Goal: Task Accomplishment & Management: Use online tool/utility

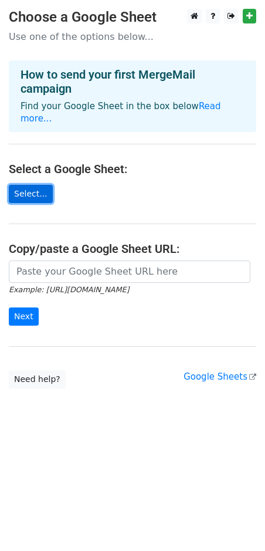
click at [30, 185] on link "Select..." at bounding box center [31, 194] width 44 height 18
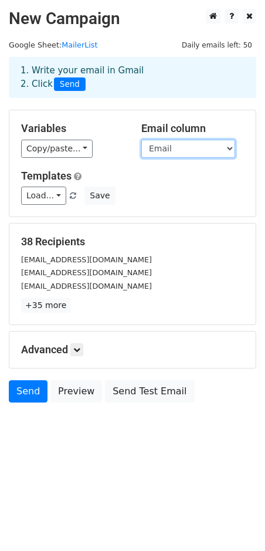
click at [229, 150] on select "No Flat No/ Allotee Agreement for Sale Maintenance Receipt Possession Letter Wi…" at bounding box center [188, 149] width 94 height 18
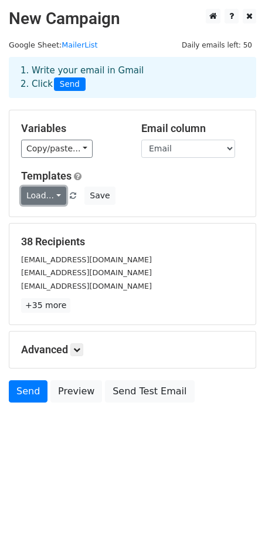
click at [61, 192] on link "Load..." at bounding box center [43, 196] width 45 height 18
click at [211, 172] on h5 "Templates" at bounding box center [132, 176] width 223 height 13
click at [185, 189] on div "Load... No templates saved Save" at bounding box center [132, 196] width 241 height 18
click at [78, 348] on icon at bounding box center [76, 349] width 7 height 7
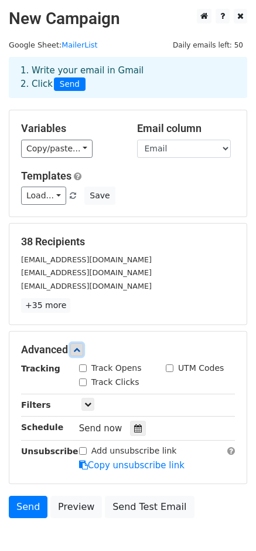
click at [78, 348] on icon at bounding box center [76, 349] width 7 height 7
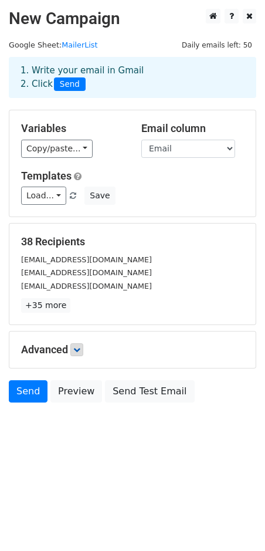
click at [138, 248] on h5 "38 Recipients" at bounding box center [132, 241] width 223 height 13
click at [56, 190] on link "Load..." at bounding box center [43, 196] width 45 height 18
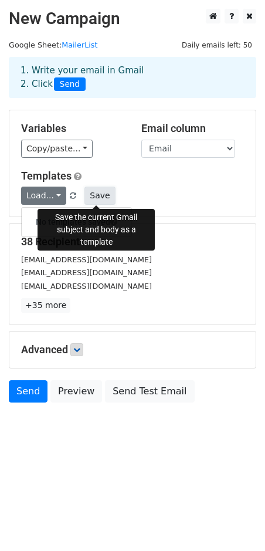
click at [99, 198] on button "Save" at bounding box center [99, 196] width 31 height 18
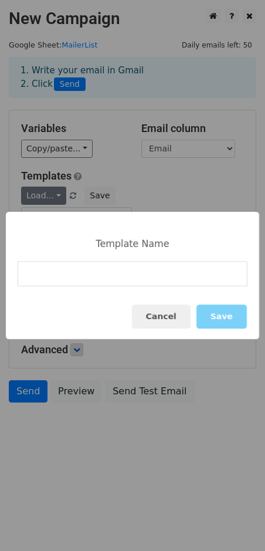
click at [103, 279] on input at bounding box center [133, 273] width 230 height 25
type input "Rera Followup"
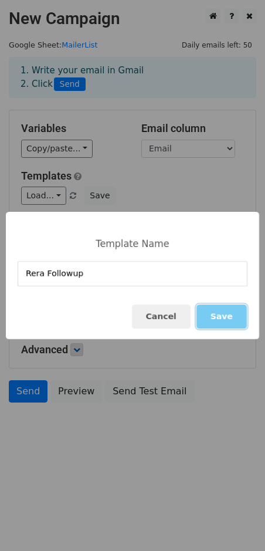
click at [217, 316] on button "Save" at bounding box center [222, 316] width 50 height 24
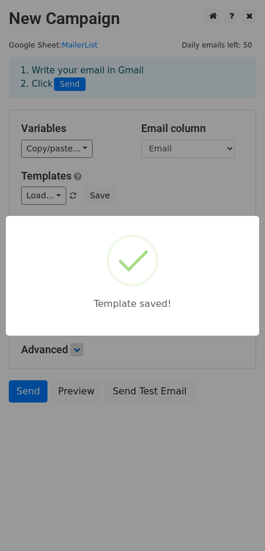
click at [197, 205] on body "New Campaign Daily emails left: 50 Google Sheet: MailerList 1. Write your email…" at bounding box center [132, 232] width 265 height 446
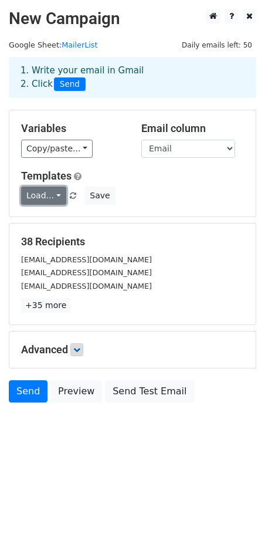
click at [60, 199] on link "Load..." at bounding box center [43, 196] width 45 height 18
click at [56, 222] on link "Rera Followup" at bounding box center [69, 221] width 94 height 19
click at [41, 307] on link "+35 more" at bounding box center [45, 305] width 49 height 15
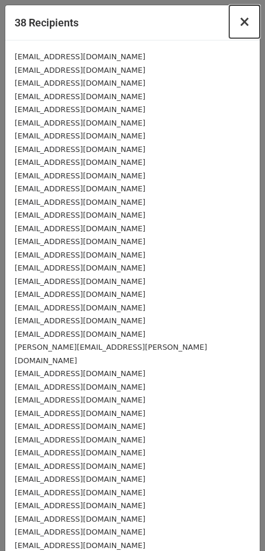
click at [239, 21] on span "×" at bounding box center [245, 21] width 12 height 16
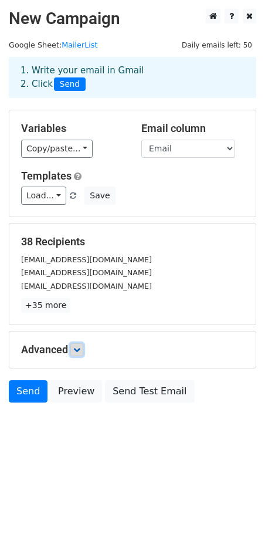
click at [79, 349] on icon at bounding box center [76, 349] width 7 height 7
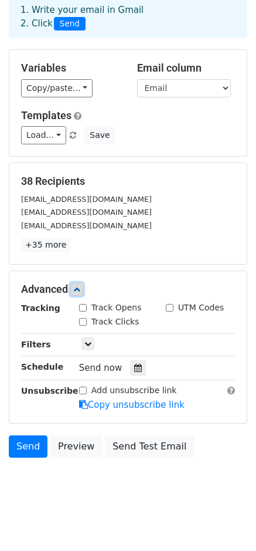
scroll to position [67, 0]
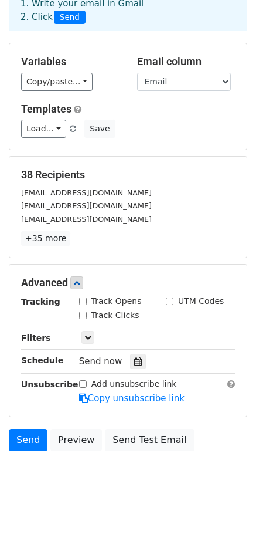
click at [86, 300] on input "Track Opens" at bounding box center [83, 301] width 8 height 8
checkbox input "true"
click at [82, 321] on div "Track Clicks" at bounding box center [113, 316] width 87 height 14
click at [84, 317] on input "Track Clicks" at bounding box center [83, 315] width 8 height 8
checkbox input "true"
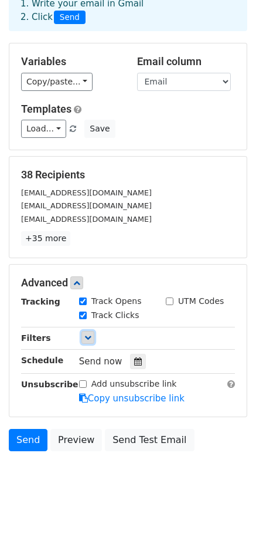
click at [87, 338] on icon at bounding box center [87, 337] width 7 height 7
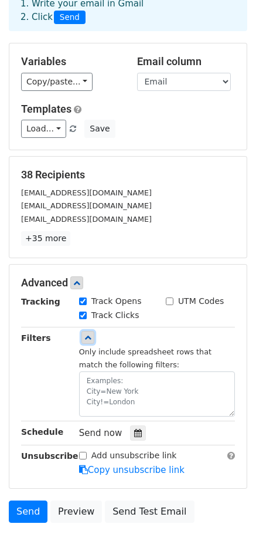
click at [87, 338] on icon at bounding box center [87, 337] width 7 height 7
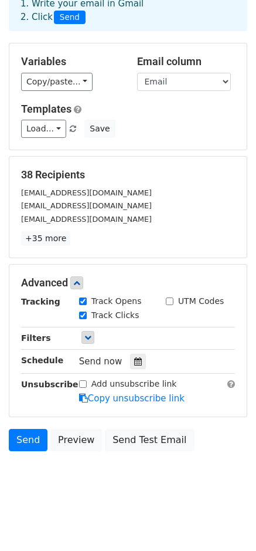
click at [215, 412] on div "Advanced Tracking Track Opens UTM Codes Track Clicks Filters Only include sprea…" at bounding box center [128, 341] width 238 height 152
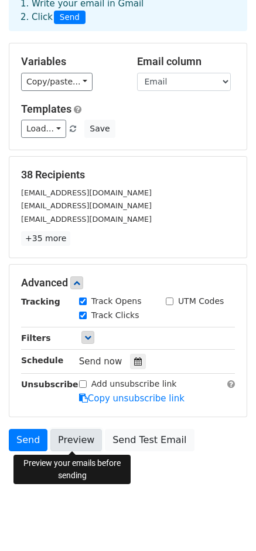
click at [74, 440] on link "Preview" at bounding box center [76, 440] width 52 height 22
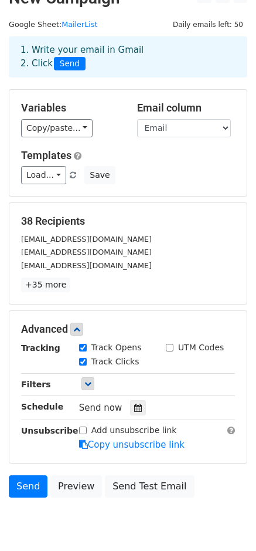
scroll to position [0, 0]
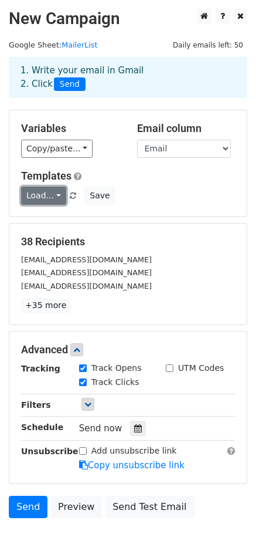
click at [61, 195] on link "Load..." at bounding box center [43, 196] width 45 height 18
click at [69, 224] on link "Rera Followup" at bounding box center [69, 221] width 94 height 19
click at [170, 192] on div "Load... Rera Followup Save" at bounding box center [128, 196] width 232 height 18
click at [157, 198] on div "Load... Rera Followup Save" at bounding box center [128, 196] width 232 height 18
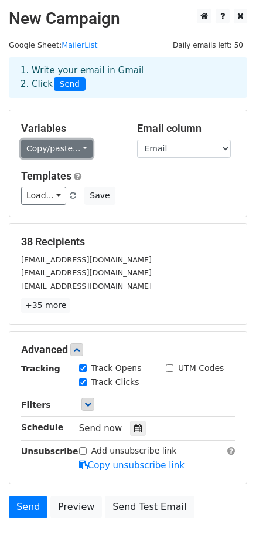
click at [83, 144] on link "Copy/paste..." at bounding box center [57, 149] width 72 height 18
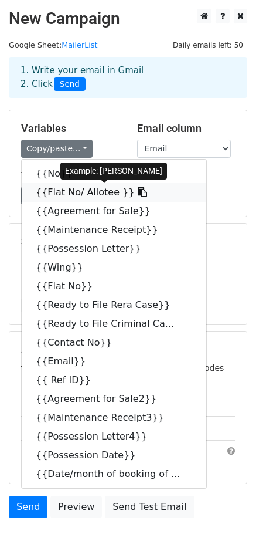
click at [82, 194] on link "{{Flat No/ Allotee }}" at bounding box center [114, 192] width 185 height 19
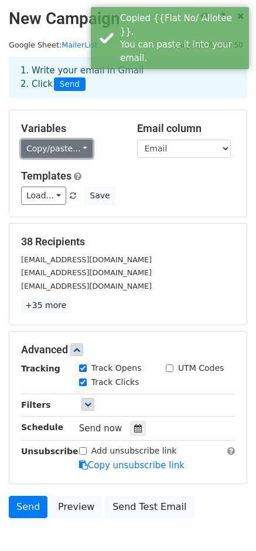
click at [71, 147] on link "Copy/paste..." at bounding box center [57, 149] width 72 height 18
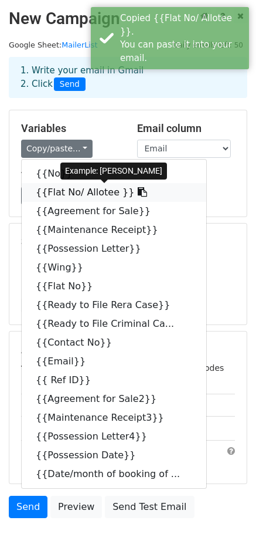
click at [85, 193] on link "{{Flat No/ Allotee }}" at bounding box center [114, 192] width 185 height 19
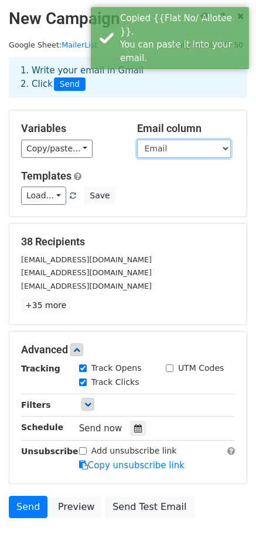
click at [211, 147] on select "No Flat No/ Allotee Agreement for Sale Maintenance Receipt Possession Letter Wi…" at bounding box center [184, 149] width 94 height 18
click at [137, 140] on select "No Flat No/ Allotee Agreement for Sale Maintenance Receipt Possession Letter Wi…" at bounding box center [184, 149] width 94 height 18
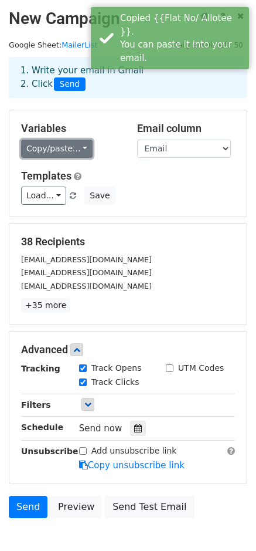
click at [65, 147] on link "Copy/paste..." at bounding box center [57, 149] width 72 height 18
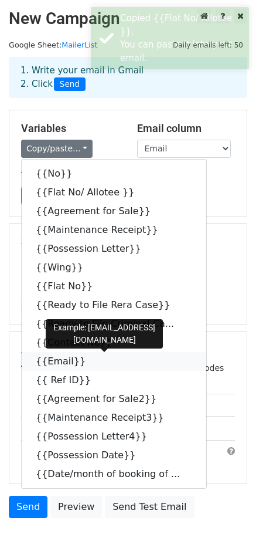
click at [55, 360] on link "{{Email}}" at bounding box center [114, 361] width 185 height 19
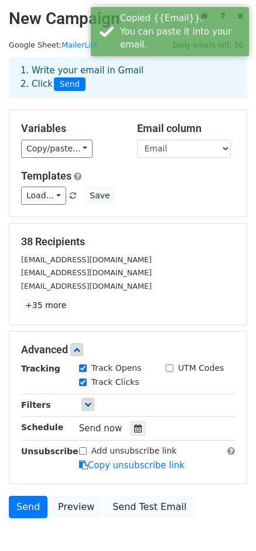
click at [174, 189] on div "Load... Rera Followup Save" at bounding box center [128, 196] width 232 height 18
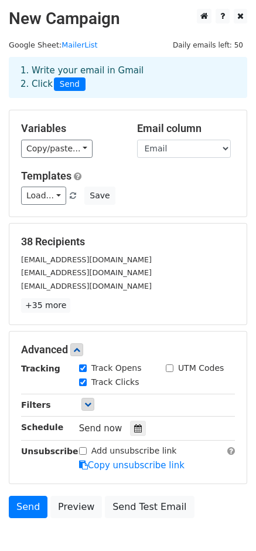
click at [158, 194] on div "Load... Rera Followup Save" at bounding box center [128, 196] width 232 height 18
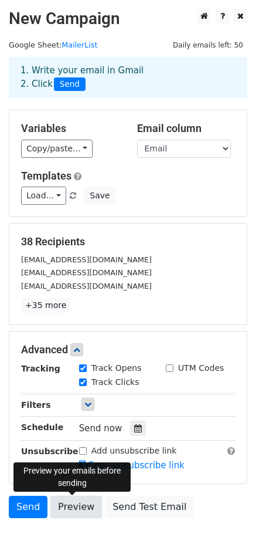
click at [75, 508] on link "Preview" at bounding box center [76, 507] width 52 height 22
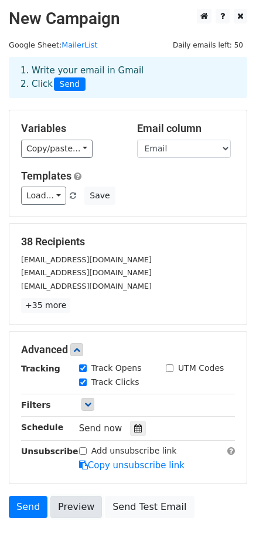
click at [78, 505] on link "Preview" at bounding box center [76, 507] width 52 height 22
click at [182, 188] on div "Load... Rera Followup Save" at bounding box center [128, 196] width 232 height 18
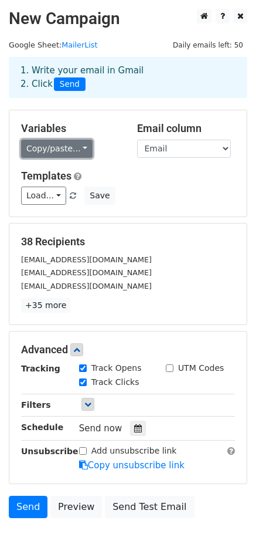
click at [76, 144] on link "Copy/paste..." at bounding box center [57, 149] width 72 height 18
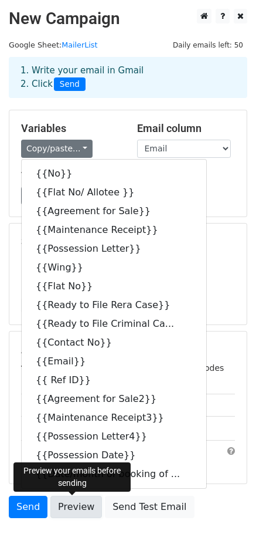
click at [79, 496] on link "Preview" at bounding box center [76, 507] width 52 height 22
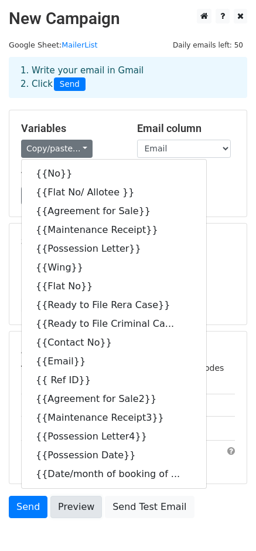
click at [79, 503] on link "Preview" at bounding box center [76, 507] width 52 height 22
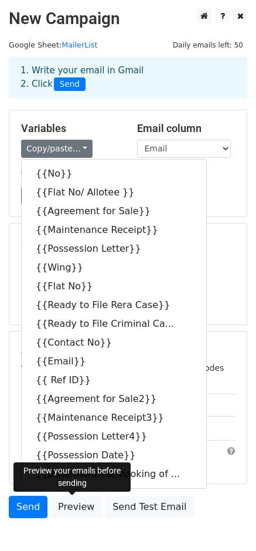
click at [80, 521] on div "Send Preview Send Test Email" at bounding box center [128, 510] width 256 height 28
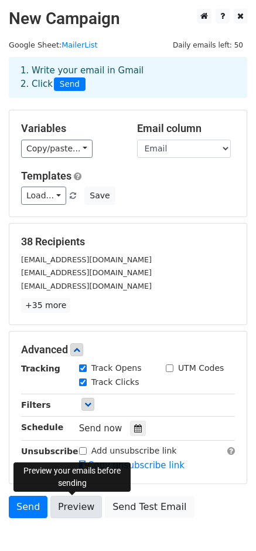
click at [77, 507] on link "Preview" at bounding box center [76, 507] width 52 height 22
click at [79, 509] on link "Preview" at bounding box center [76, 507] width 52 height 22
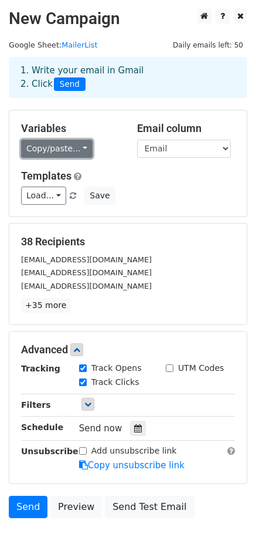
click at [83, 150] on link "Copy/paste..." at bounding box center [57, 149] width 72 height 18
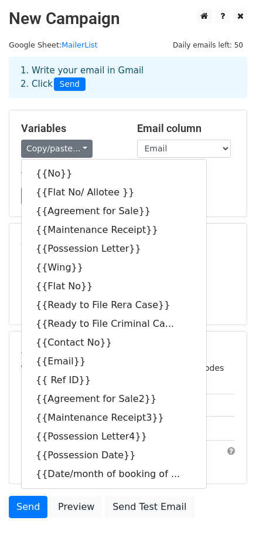
click at [140, 94] on div "1. Write your email in Gmail 2. Click Send" at bounding box center [128, 77] width 239 height 41
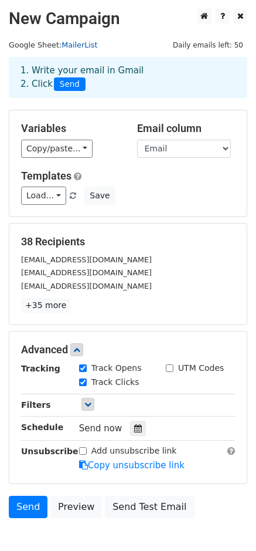
click at [86, 43] on link "MailerList" at bounding box center [80, 44] width 36 height 9
drag, startPoint x: 124, startPoint y: 162, endPoint x: 84, endPoint y: 141, distance: 45.7
click at [123, 158] on div "Variables Copy/paste... {{No}} {{Flat No/ Allotee }} {{Agreement for Sale}} {{M…" at bounding box center [128, 163] width 238 height 106
drag, startPoint x: 67, startPoint y: 136, endPoint x: 64, endPoint y: 152, distance: 16.7
click at [66, 136] on div "Variables Copy/paste... {{No}} {{Flat No/ Allotee }} {{Agreement for Sale}} {{M…" at bounding box center [70, 140] width 116 height 36
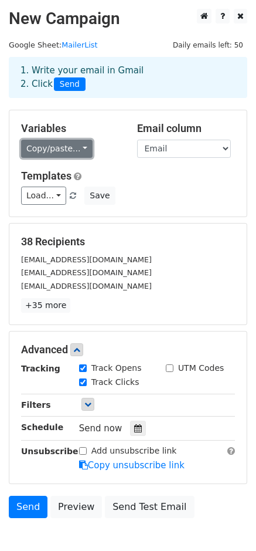
click at [64, 152] on link "Copy/paste..." at bounding box center [57, 149] width 72 height 18
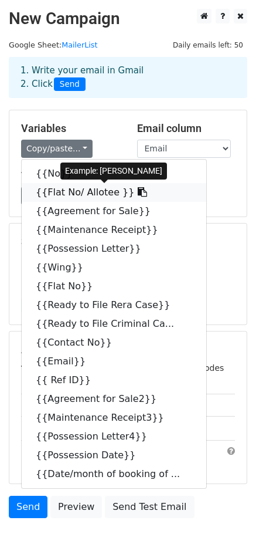
click at [69, 189] on link "{{Flat No/ Allotee }}" at bounding box center [114, 192] width 185 height 19
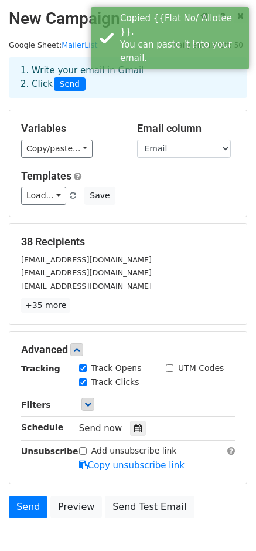
click at [83, 138] on div "Variables Copy/paste... {{No}} {{Flat No/ Allotee }} {{Agreement for Sale}} {{M…" at bounding box center [70, 140] width 116 height 36
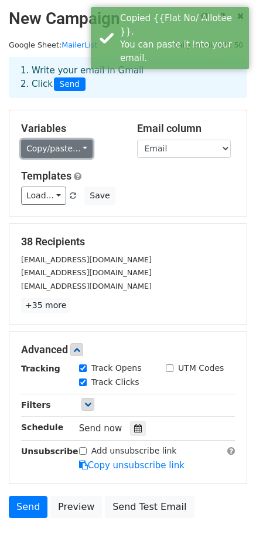
click at [77, 149] on link "Copy/paste..." at bounding box center [57, 149] width 72 height 18
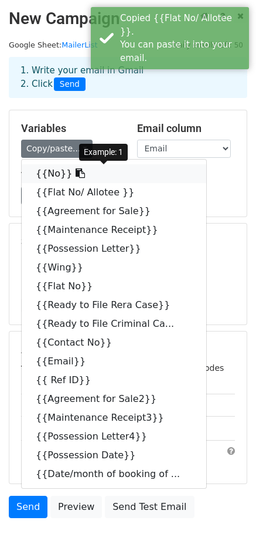
click at [40, 176] on link "{{No}}" at bounding box center [114, 173] width 185 height 19
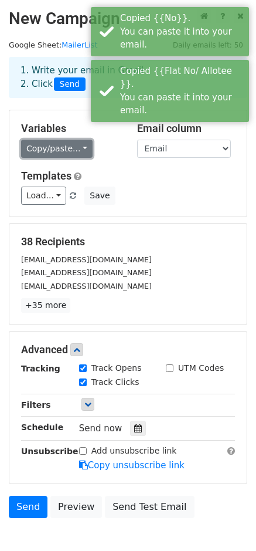
click at [84, 148] on link "Copy/paste..." at bounding box center [57, 149] width 72 height 18
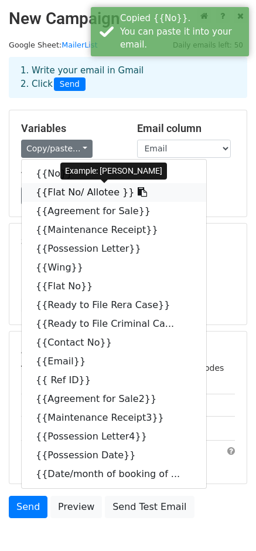
click at [75, 195] on link "{{Flat No/ Allotee }}" at bounding box center [114, 192] width 185 height 19
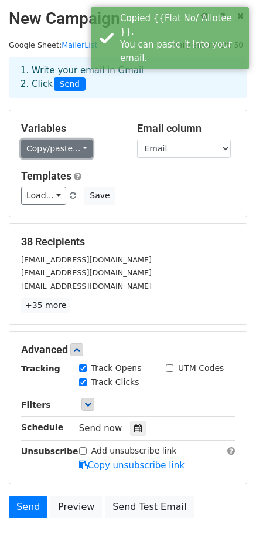
click at [81, 145] on link "Copy/paste..." at bounding box center [57, 149] width 72 height 18
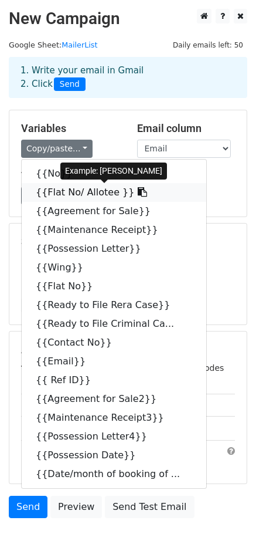
click at [66, 193] on link "{{Flat No/ Allotee }}" at bounding box center [114, 192] width 185 height 19
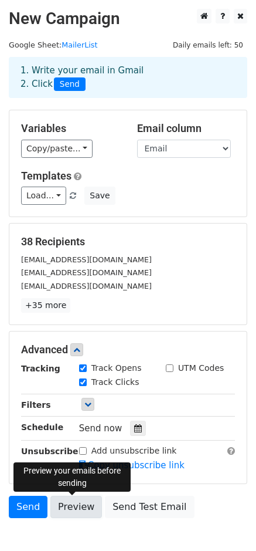
click at [73, 507] on link "Preview" at bounding box center [76, 507] width 52 height 22
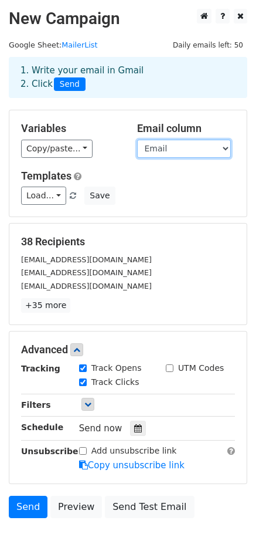
click at [225, 152] on select "No Flat No/ Allotee Agreement for Sale Maintenance Receipt Possession Letter Wi…" at bounding box center [184, 149] width 94 height 18
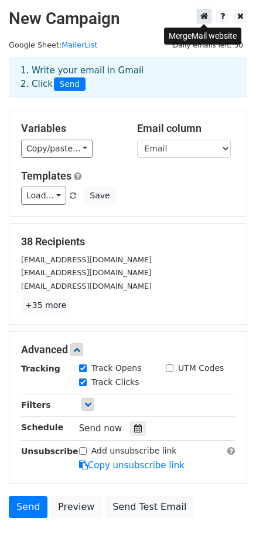
click at [203, 17] on icon at bounding box center [205, 16] width 8 height 8
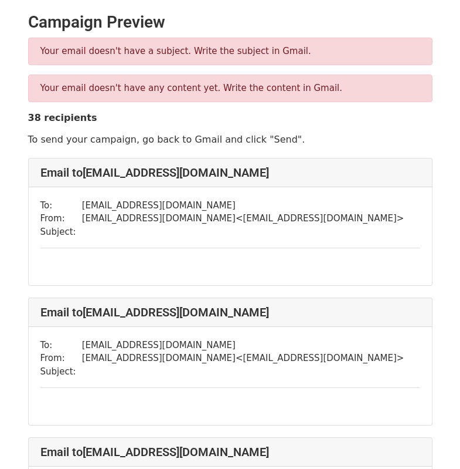
drag, startPoint x: 361, startPoint y: 221, endPoint x: 339, endPoint y: 127, distance: 96.3
click at [361, 221] on div "To: siddhant581@gmail.com From: ue97mumbai@gmail.com < ue97mumbai@gmail.com > S…" at bounding box center [231, 236] width 404 height 98
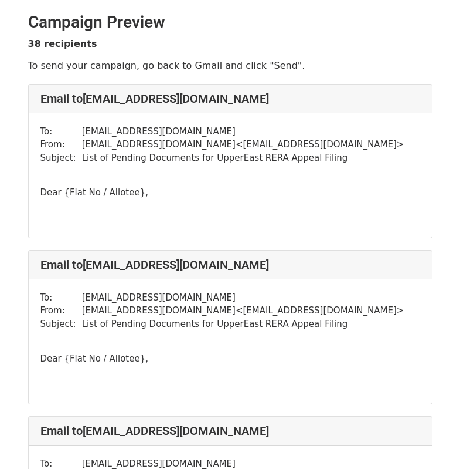
click at [144, 189] on div "Dear {Flat No / Allotee}," at bounding box center [230, 206] width 380 height 40
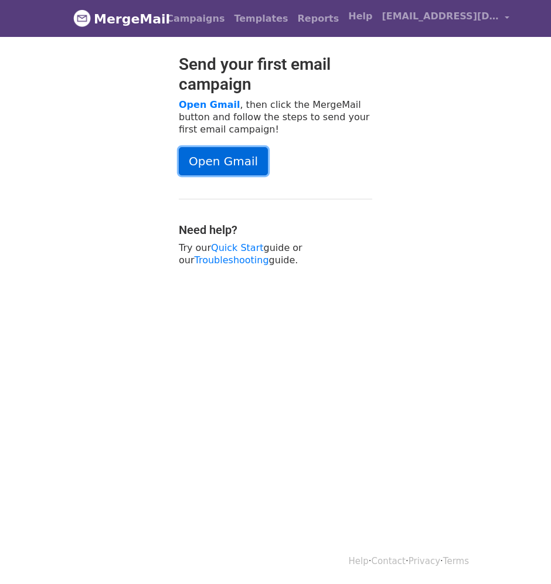
click at [224, 165] on link "Open Gmail" at bounding box center [223, 161] width 89 height 28
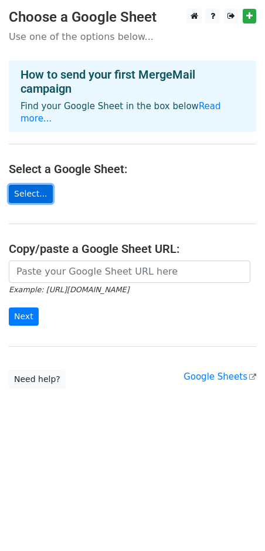
click at [36, 185] on link "Select..." at bounding box center [31, 194] width 44 height 18
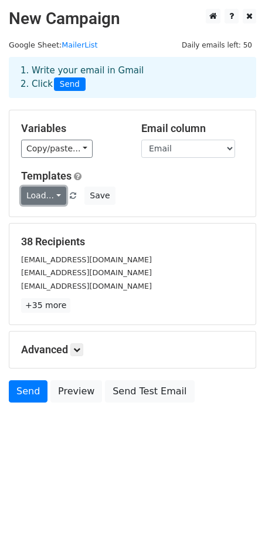
click at [51, 197] on link "Load..." at bounding box center [43, 196] width 45 height 18
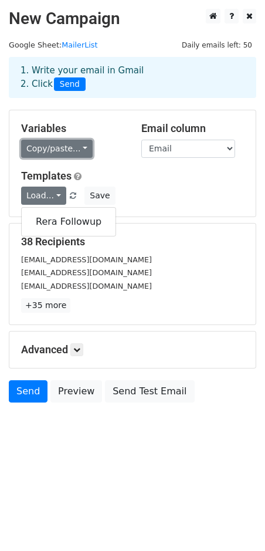
click at [58, 153] on link "Copy/paste..." at bounding box center [57, 149] width 72 height 18
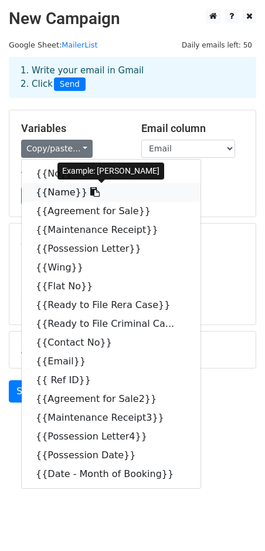
click at [61, 195] on link "{{Name}}" at bounding box center [111, 192] width 179 height 19
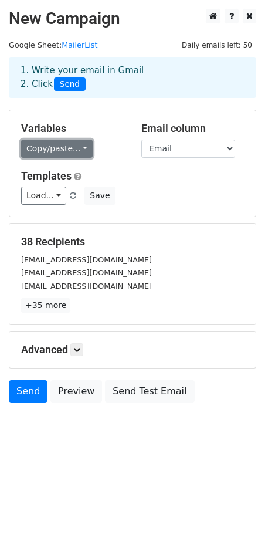
click at [69, 144] on link "Copy/paste..." at bounding box center [57, 149] width 72 height 18
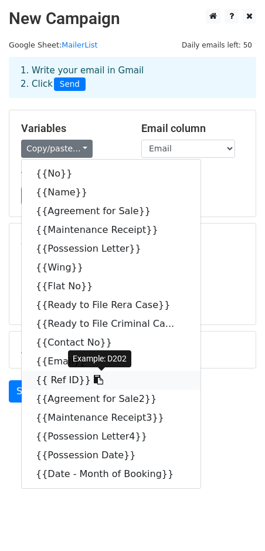
click at [94, 380] on icon at bounding box center [98, 379] width 9 height 9
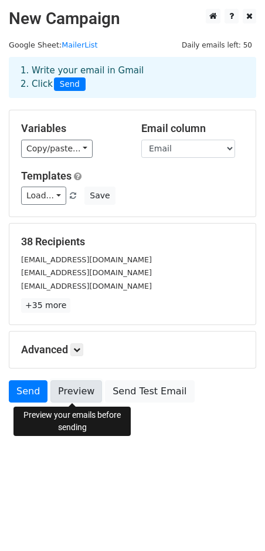
click at [79, 394] on link "Preview" at bounding box center [76, 391] width 52 height 22
click at [66, 393] on link "Preview" at bounding box center [76, 391] width 52 height 22
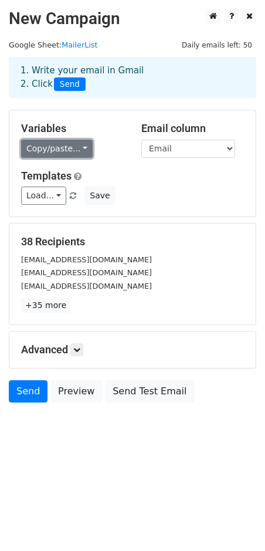
click at [71, 154] on link "Copy/paste..." at bounding box center [57, 149] width 72 height 18
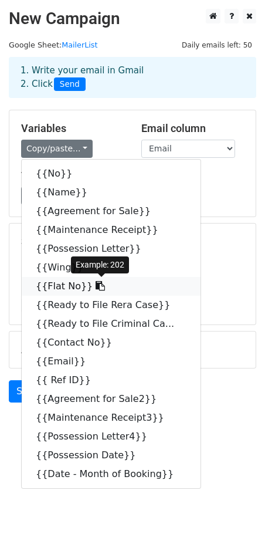
click at [65, 287] on link "{{Flat No}}" at bounding box center [111, 286] width 179 height 19
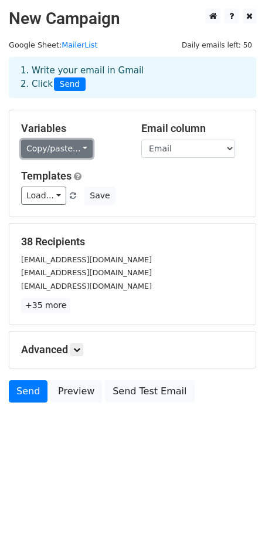
click at [40, 155] on link "Copy/paste..." at bounding box center [57, 149] width 72 height 18
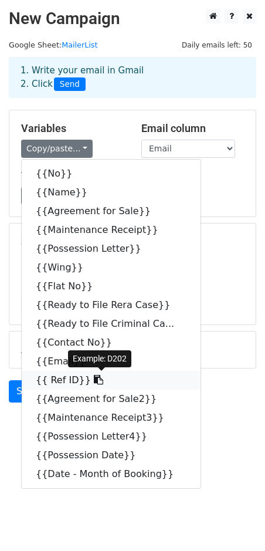
click at [51, 378] on link "{{ Ref ID}}" at bounding box center [111, 380] width 179 height 19
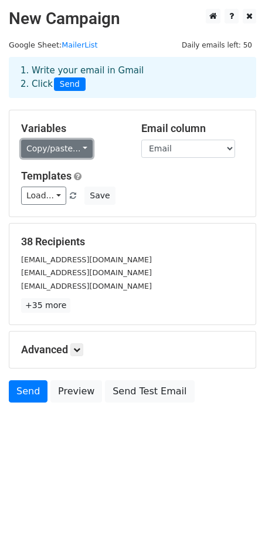
click at [69, 150] on link "Copy/paste..." at bounding box center [57, 149] width 72 height 18
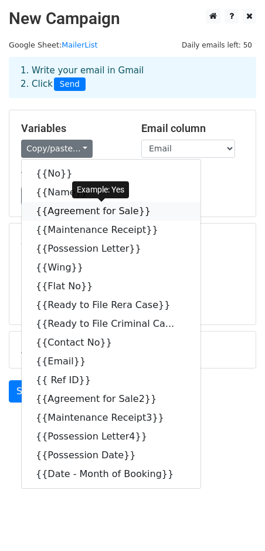
click at [154, 210] on icon at bounding box center [158, 210] width 9 height 9
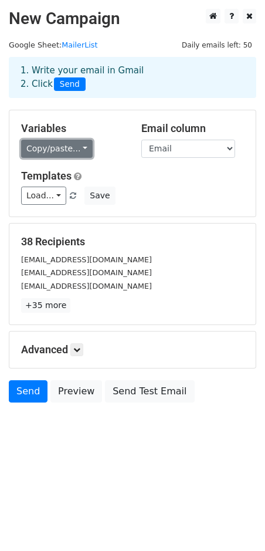
click at [82, 150] on link "Copy/paste..." at bounding box center [57, 149] width 72 height 18
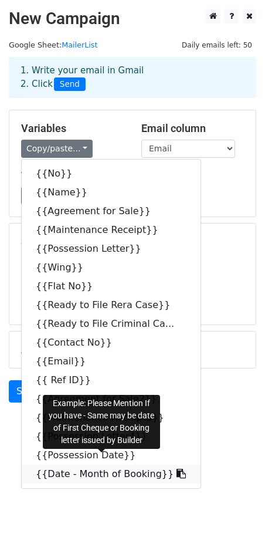
click at [100, 475] on link "{{Date - Month of Booking}}" at bounding box center [111, 474] width 179 height 19
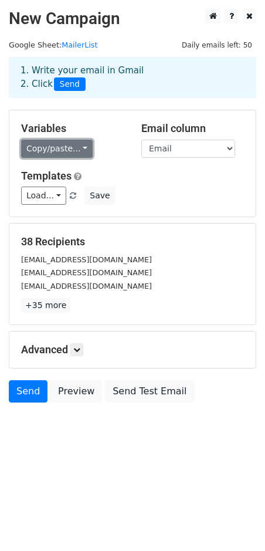
click at [67, 148] on link "Copy/paste..." at bounding box center [57, 149] width 72 height 18
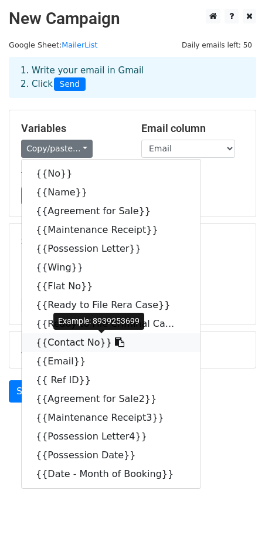
click at [70, 341] on link "{{Contact No}}" at bounding box center [111, 342] width 179 height 19
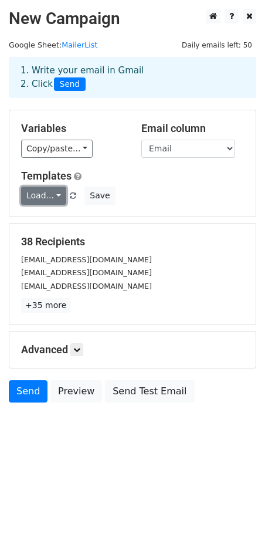
click at [60, 196] on link "Load..." at bounding box center [43, 196] width 45 height 18
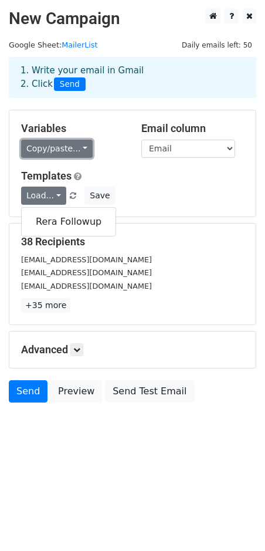
click at [73, 144] on link "Copy/paste..." at bounding box center [57, 149] width 72 height 18
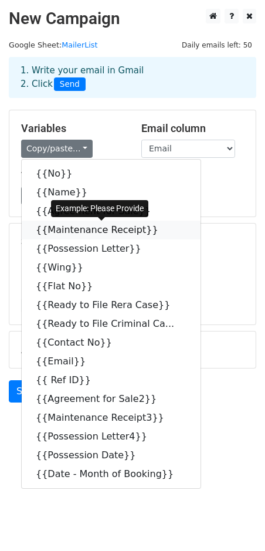
click at [161, 230] on icon at bounding box center [165, 229] width 9 height 9
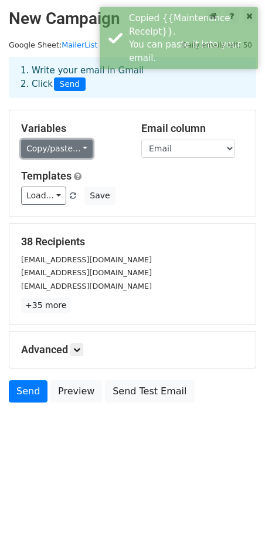
click at [75, 148] on link "Copy/paste..." at bounding box center [57, 149] width 72 height 18
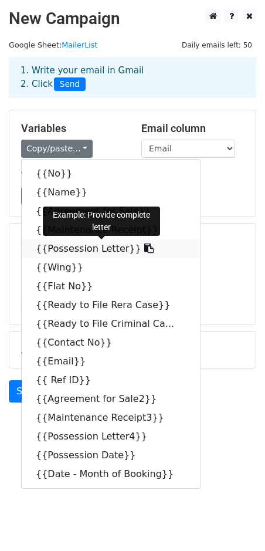
click at [80, 246] on link "{{Possession Letter}}" at bounding box center [111, 248] width 179 height 19
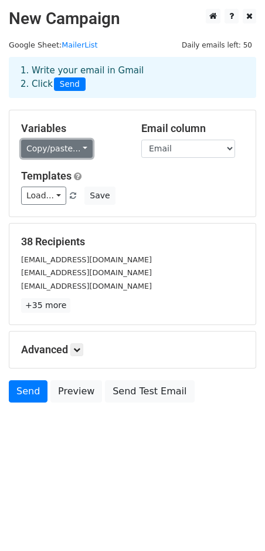
click at [67, 150] on link "Copy/paste..." at bounding box center [57, 149] width 72 height 18
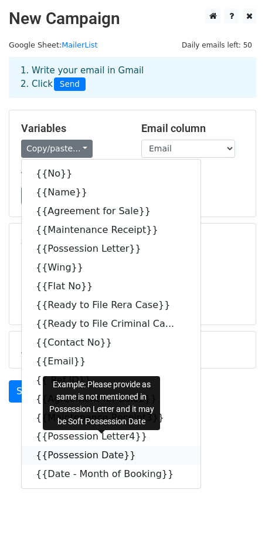
click at [84, 453] on link "{{Possession Date}}" at bounding box center [111, 455] width 179 height 19
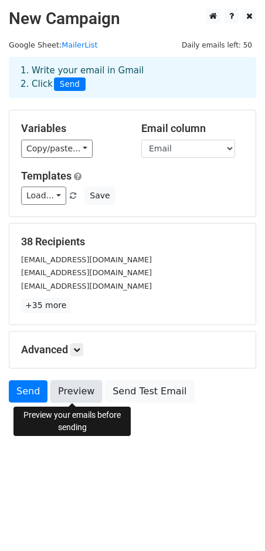
click at [62, 394] on link "Preview" at bounding box center [76, 391] width 52 height 22
click at [83, 396] on link "Preview" at bounding box center [76, 391] width 52 height 22
click at [82, 394] on link "Preview" at bounding box center [76, 391] width 52 height 22
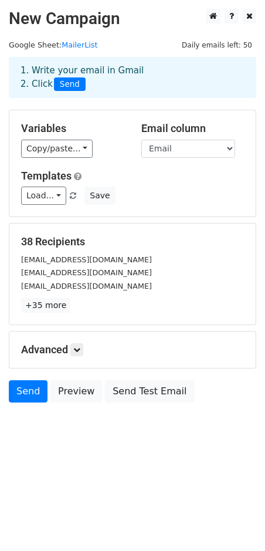
click at [97, 487] on html "New Campaign Daily emails left: 50 Google Sheet: MailerList 1. Write your email…" at bounding box center [132, 275] width 265 height 551
click at [27, 392] on link "Send" at bounding box center [28, 391] width 39 height 22
click at [73, 351] on link at bounding box center [76, 349] width 13 height 13
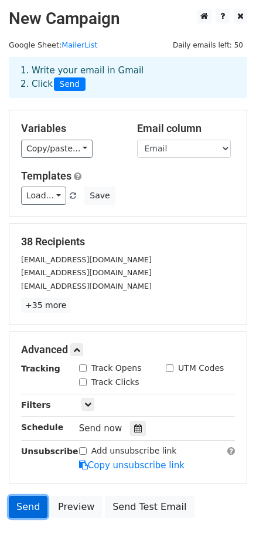
click at [25, 505] on link "Send" at bounding box center [28, 507] width 39 height 22
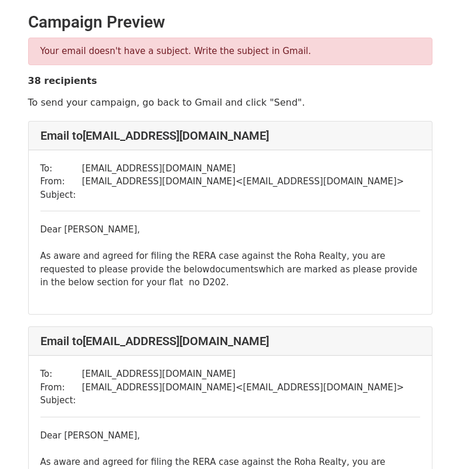
click at [299, 307] on div "To: [EMAIL_ADDRESS][DOMAIN_NAME] From: [EMAIL_ADDRESS][DOMAIN_NAME] < [EMAIL_AD…" at bounding box center [231, 232] width 404 height 164
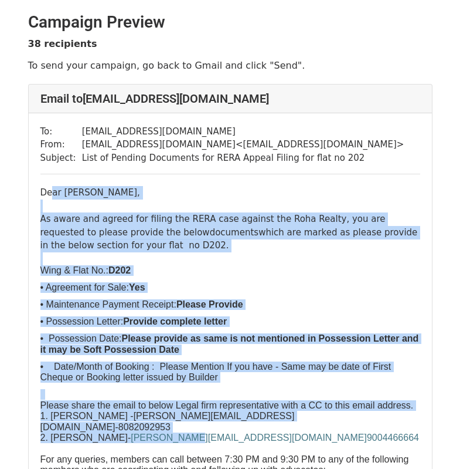
drag, startPoint x: 45, startPoint y: 193, endPoint x: 132, endPoint y: 312, distance: 147.7
click at [182, 414] on div "Dear Saroj Misra, As aware and agreed for filing the RERA case against the Roha…" at bounding box center [230, 347] width 380 height 322
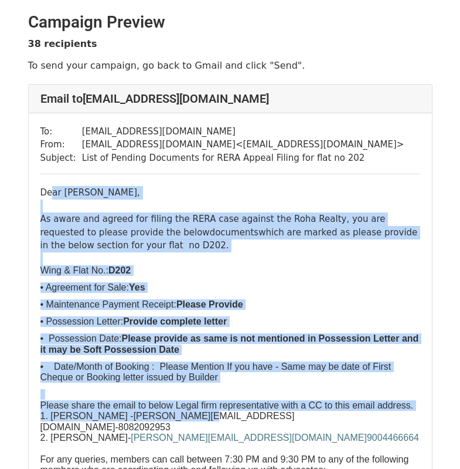
click at [67, 202] on div at bounding box center [230, 205] width 380 height 13
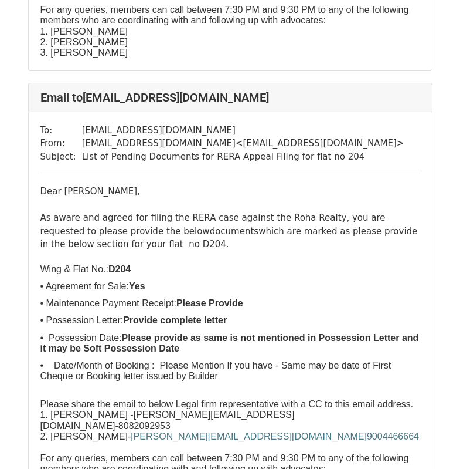
scroll to position [416, 0]
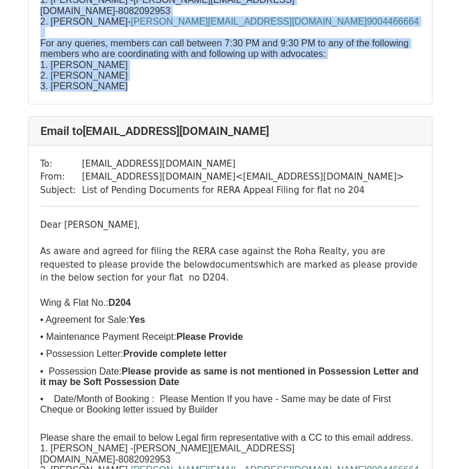
drag, startPoint x: 42, startPoint y: 194, endPoint x: 164, endPoint y: 87, distance: 161.7
copy div "Dear Saroj Misra, As aware and agreed for filing the RERA case against the Roha…"
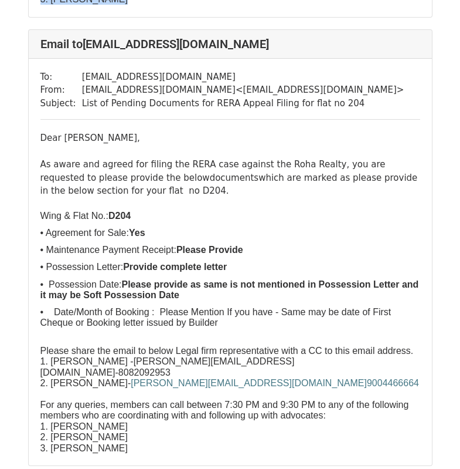
scroll to position [0, 0]
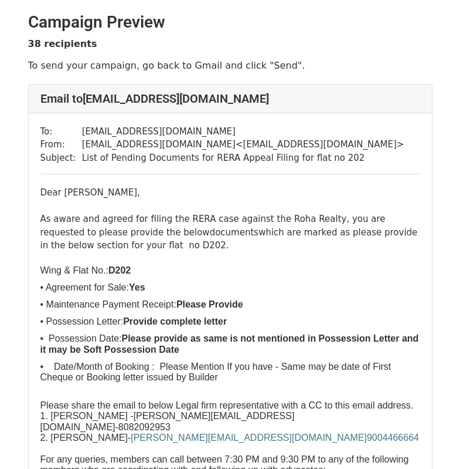
drag, startPoint x: 245, startPoint y: 286, endPoint x: 243, endPoint y: 277, distance: 9.1
click at [245, 286] on p "• Agreement for Sale: Yes" at bounding box center [230, 287] width 380 height 11
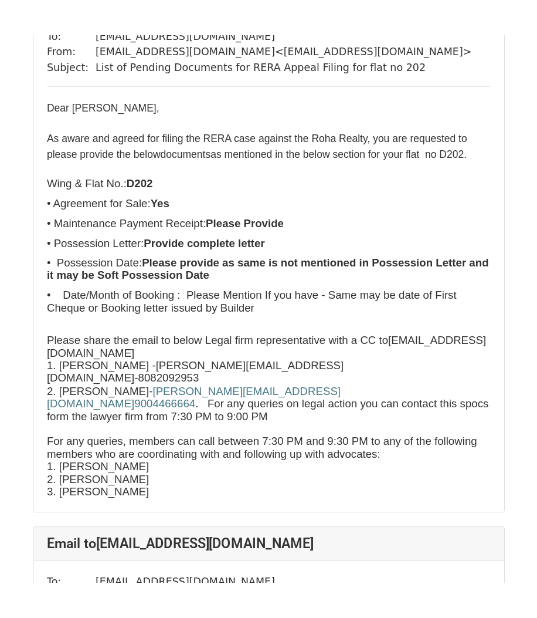
scroll to position [118, 0]
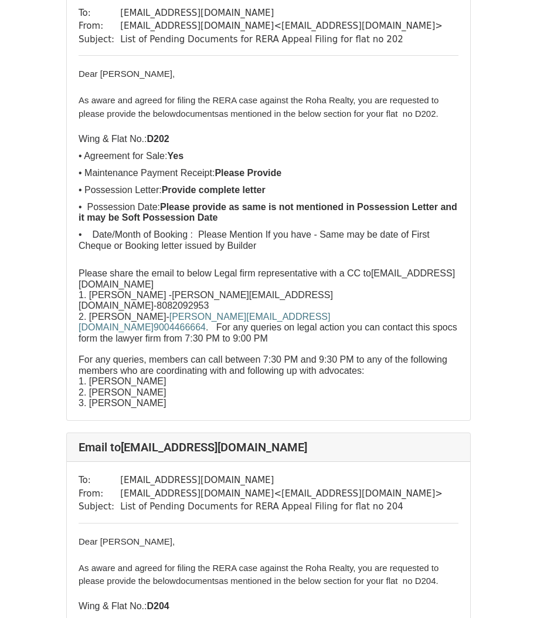
click at [375, 376] on p "1. [PERSON_NAME]" at bounding box center [269, 381] width 380 height 11
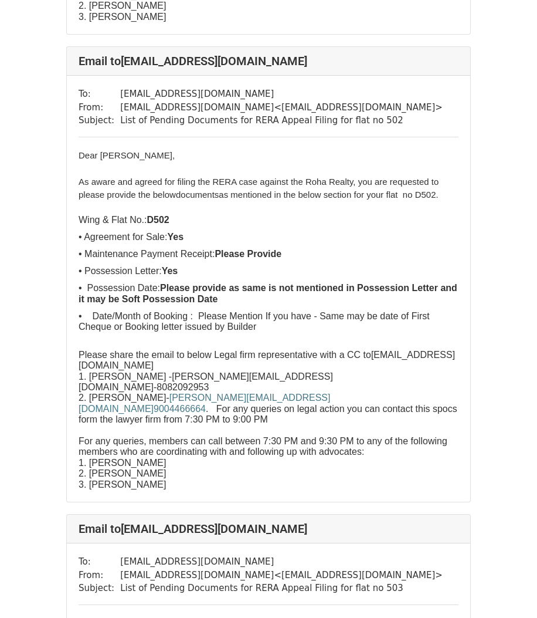
scroll to position [2223, 0]
